Goal: Transaction & Acquisition: Book appointment/travel/reservation

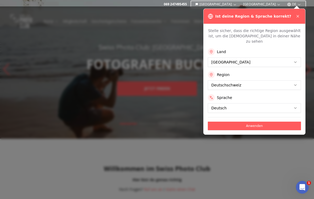
click at [272, 123] on button "Anwenden" at bounding box center [254, 125] width 93 height 9
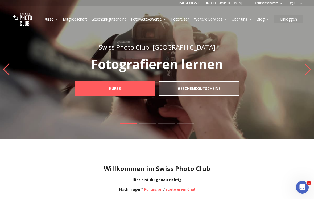
click at [180, 21] on link "Fotoreisen" at bounding box center [180, 19] width 19 height 5
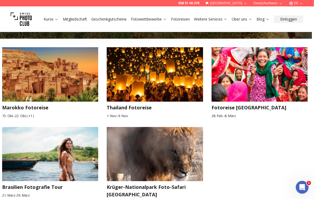
scroll to position [838, 2]
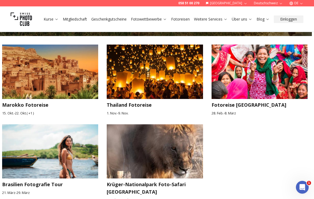
click at [121, 163] on img at bounding box center [155, 151] width 106 height 60
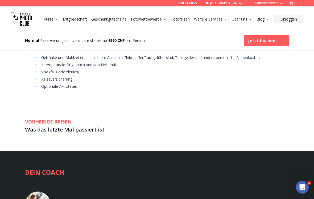
scroll to position [1392, 0]
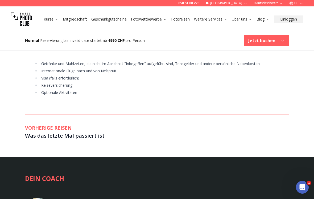
click at [38, 131] on h3 "Was das letzte Mal passiert ist" at bounding box center [157, 135] width 264 height 9
click at [40, 124] on h2 "VORHERIGE REISEN" at bounding box center [157, 127] width 264 height 7
click at [44, 131] on h3 "Was das letzte Mal passiert ist" at bounding box center [157, 135] width 264 height 9
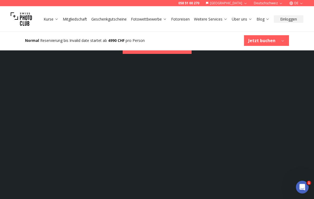
scroll to position [1650, 0]
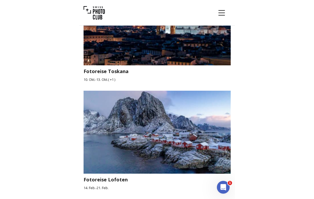
scroll to position [531, 0]
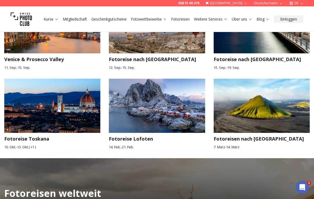
click at [185, 110] on img at bounding box center [157, 106] width 106 height 60
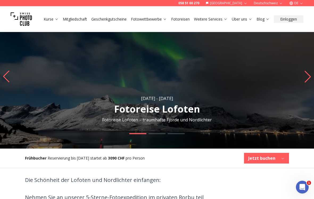
scroll to position [21, 0]
click at [186, 20] on link "Fotoreisen" at bounding box center [180, 19] width 19 height 5
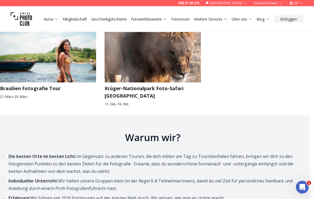
scroll to position [931, 4]
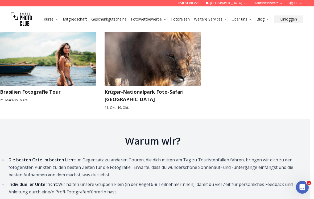
click at [129, 71] on img at bounding box center [153, 59] width 106 height 60
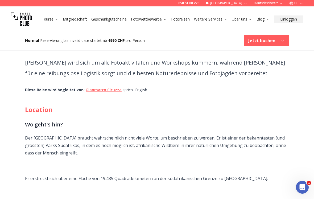
scroll to position [340, 0]
